Goal: Task Accomplishment & Management: Complete application form

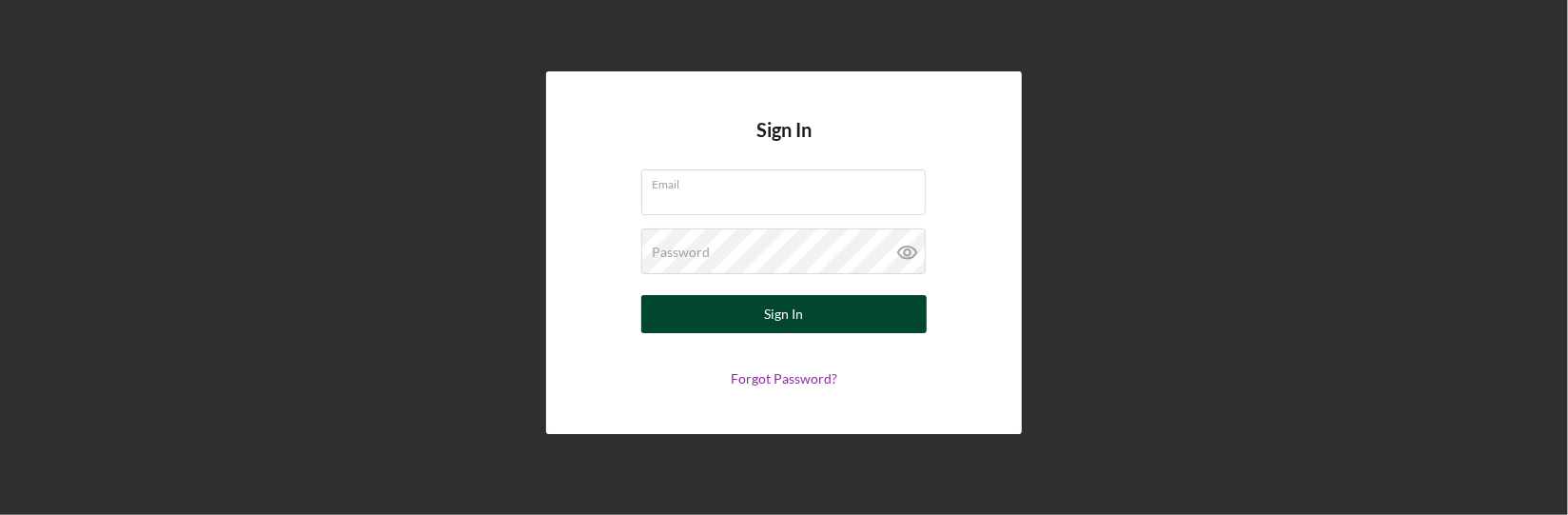
type input "[EMAIL_ADDRESS][DOMAIN_NAME]"
click at [788, 324] on div "Sign In" at bounding box center [784, 314] width 39 height 38
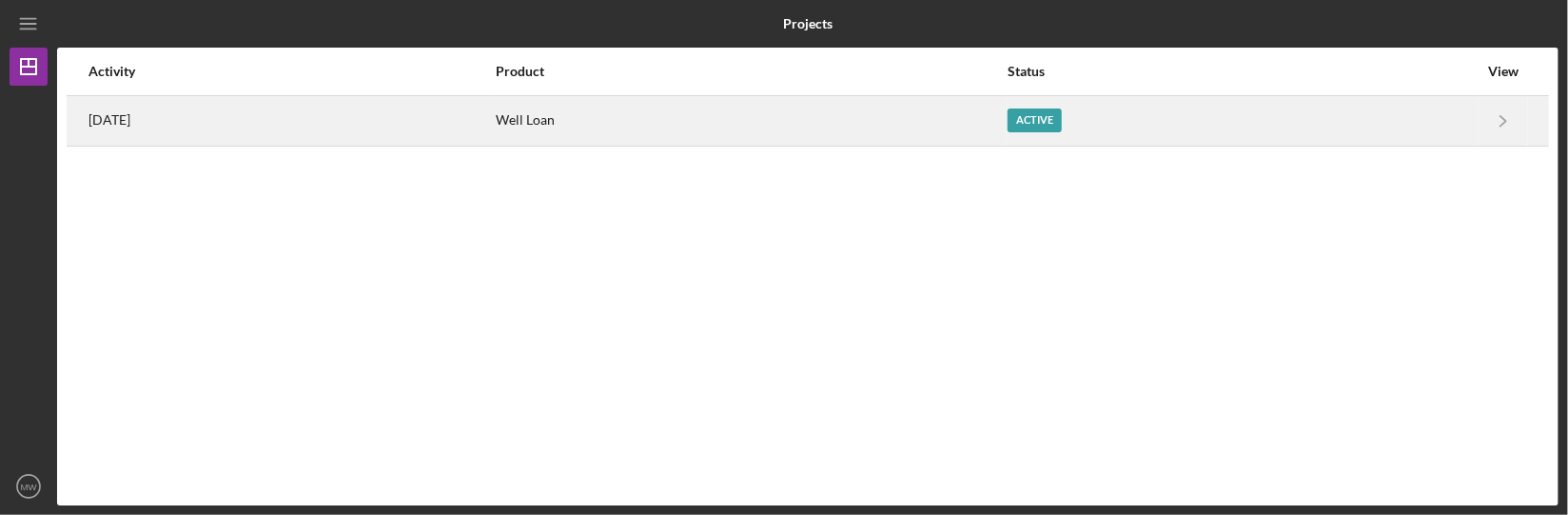
click at [494, 122] on div "[DATE]" at bounding box center [292, 120] width 407 height 47
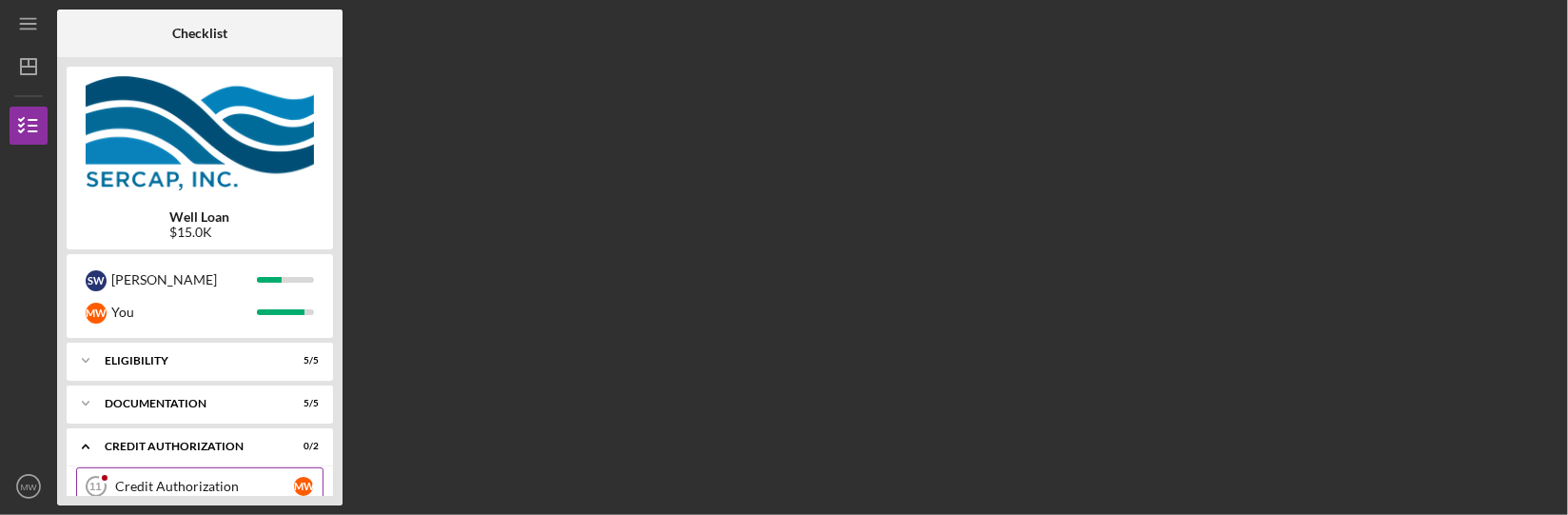
click at [191, 479] on div "Credit Authorization" at bounding box center [204, 485] width 179 height 15
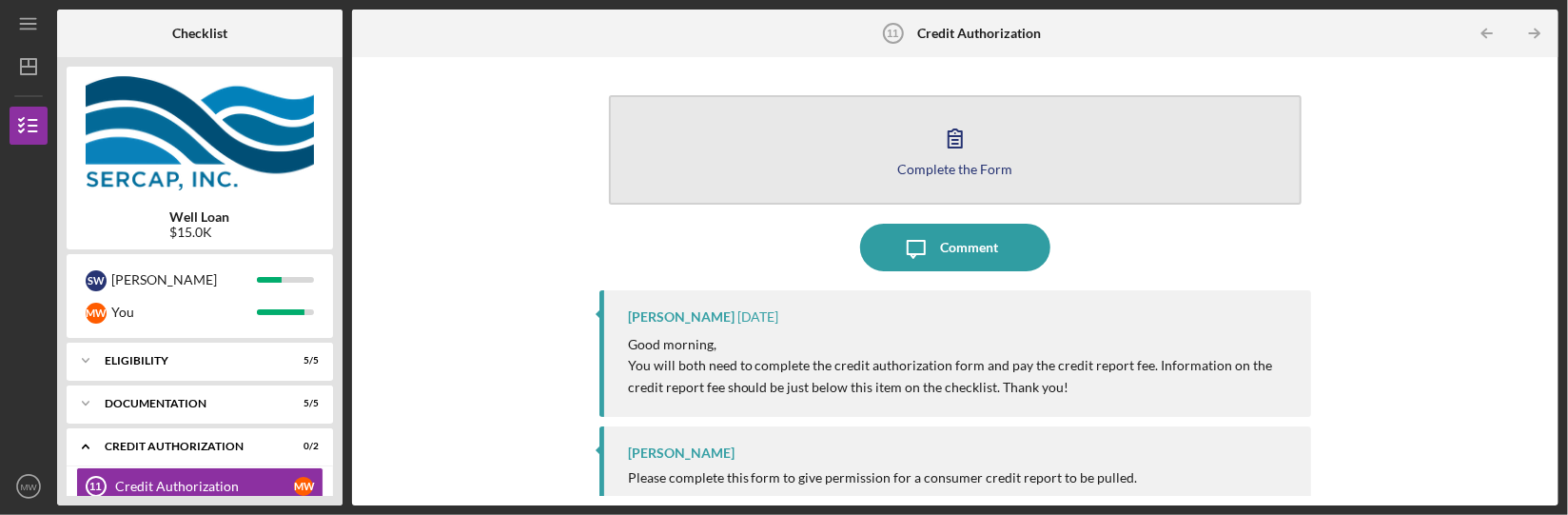
click at [948, 127] on icon "button" at bounding box center [955, 138] width 47 height 47
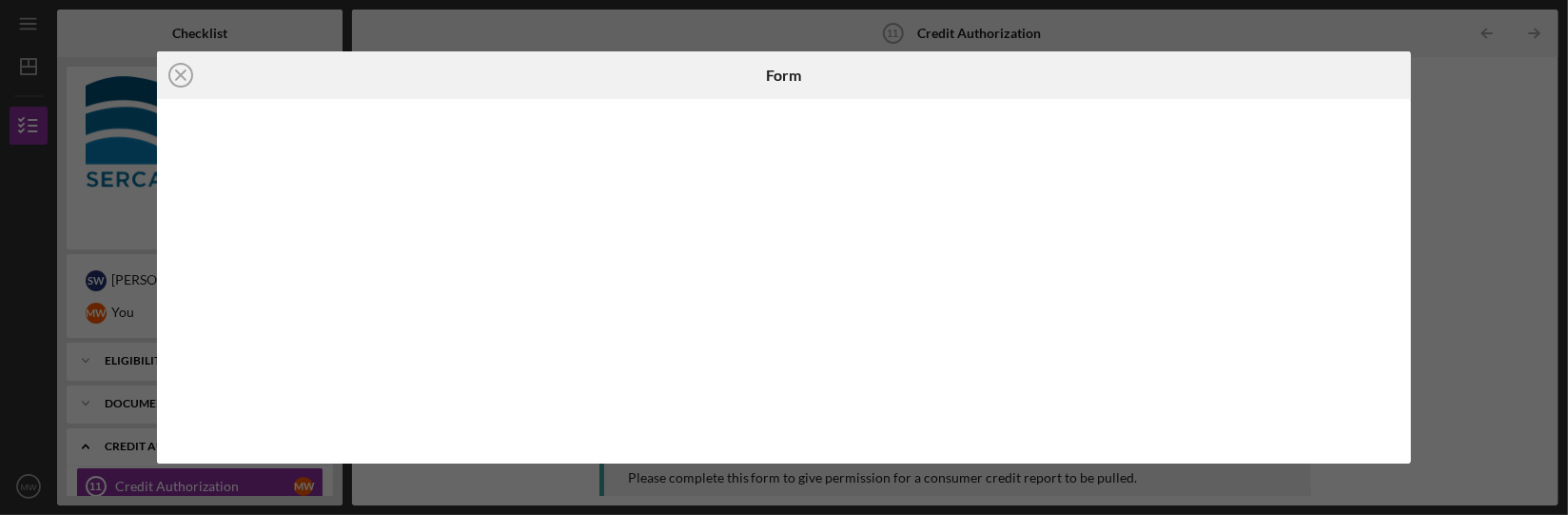
drag, startPoint x: 179, startPoint y: 80, endPoint x: 328, endPoint y: 4, distance: 167.3
click at [182, 79] on icon "Icon/Close" at bounding box center [181, 75] width 47 height 47
